Goal: Task Accomplishment & Management: Manage account settings

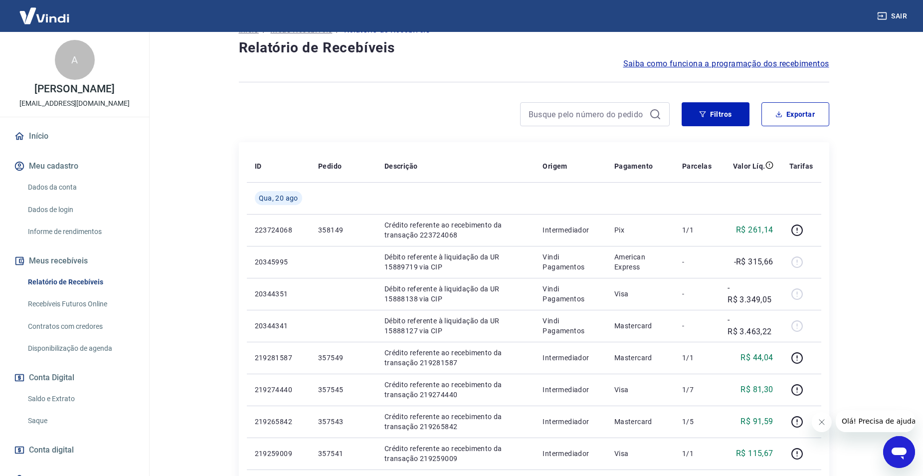
scroll to position [63, 0]
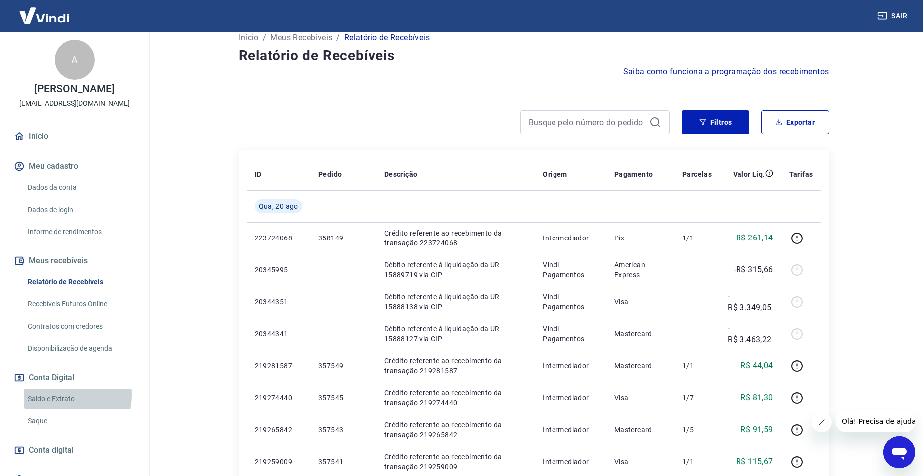
click at [59, 394] on link "Saldo e Extrato" at bounding box center [80, 398] width 113 height 20
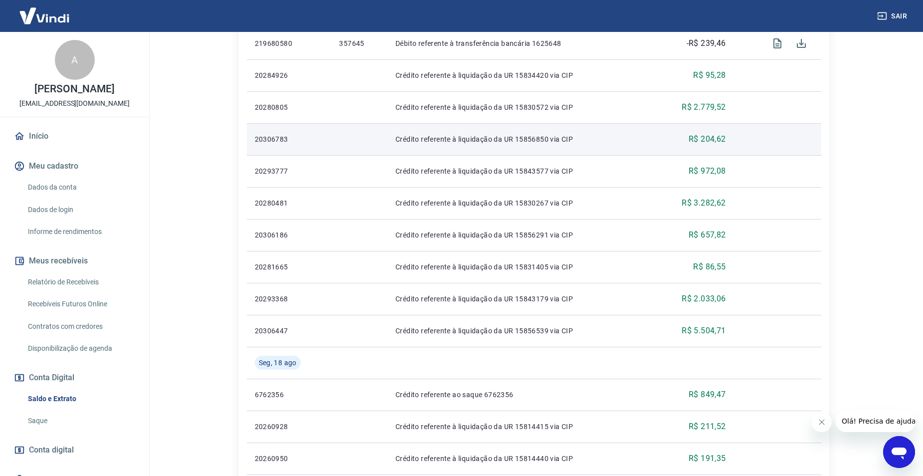
scroll to position [265, 0]
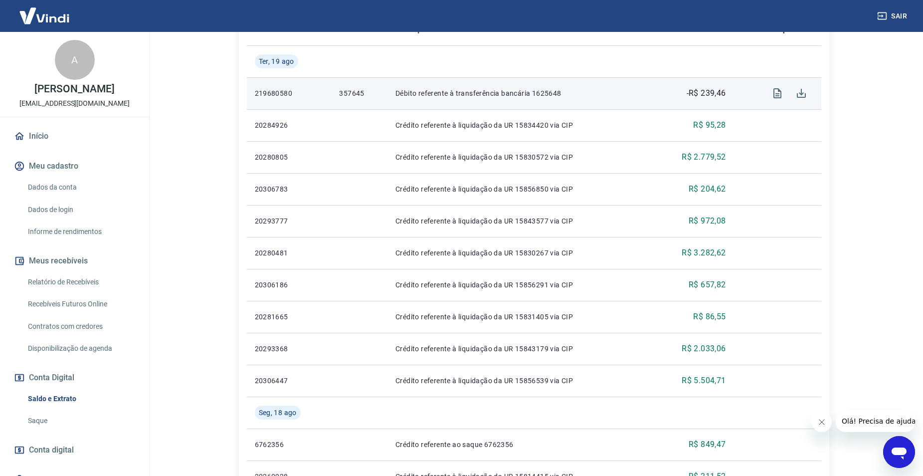
click at [355, 94] on p "357645" at bounding box center [359, 93] width 40 height 10
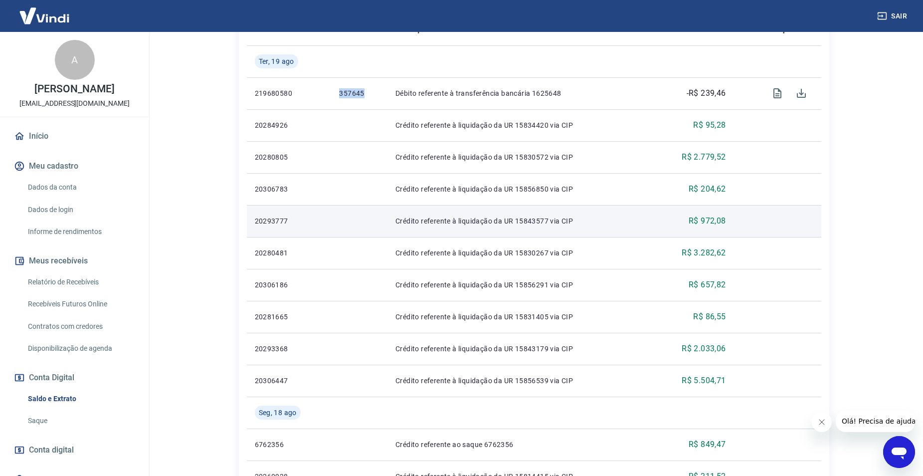
copy p "357645"
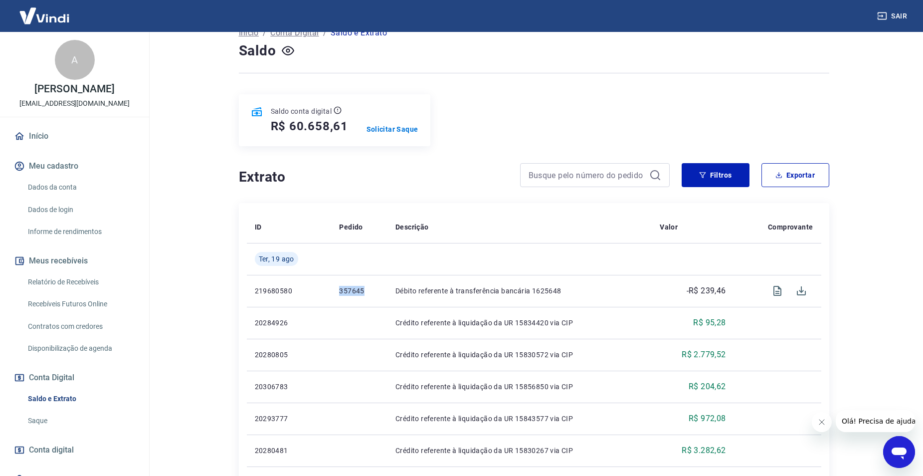
scroll to position [0, 0]
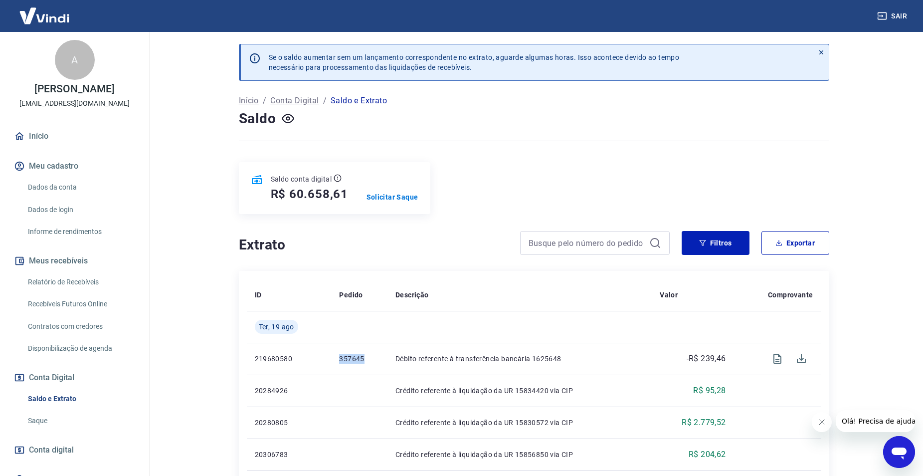
click at [33, 399] on link "Saldo e Extrato" at bounding box center [80, 398] width 113 height 20
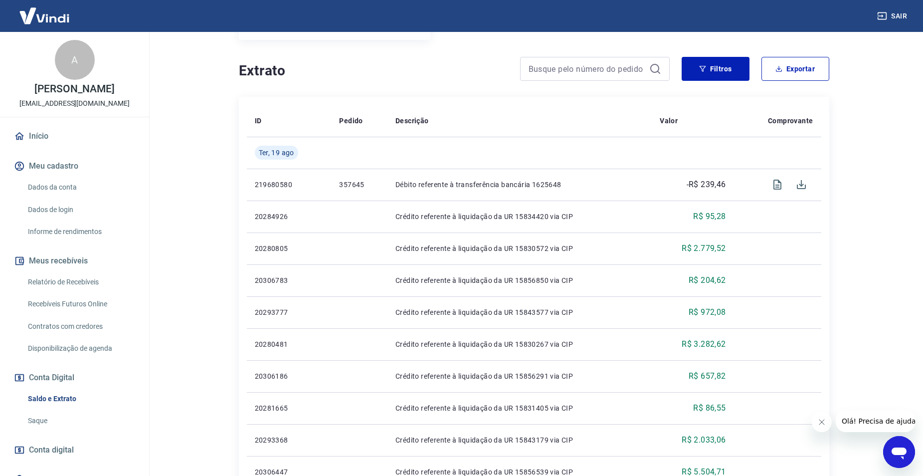
scroll to position [150, 0]
